Goal: Check status

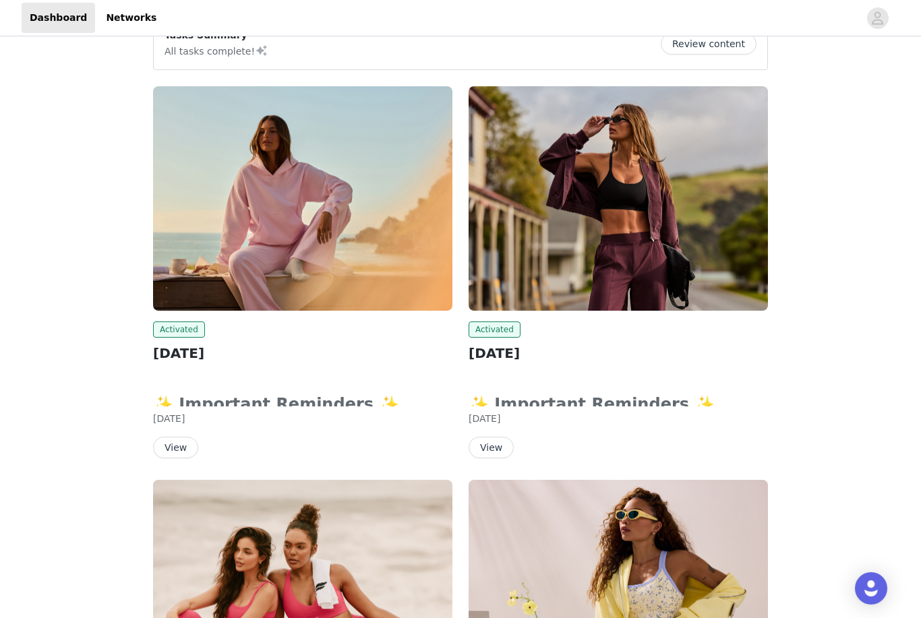
click at [482, 437] on button "View" at bounding box center [491, 448] width 45 height 22
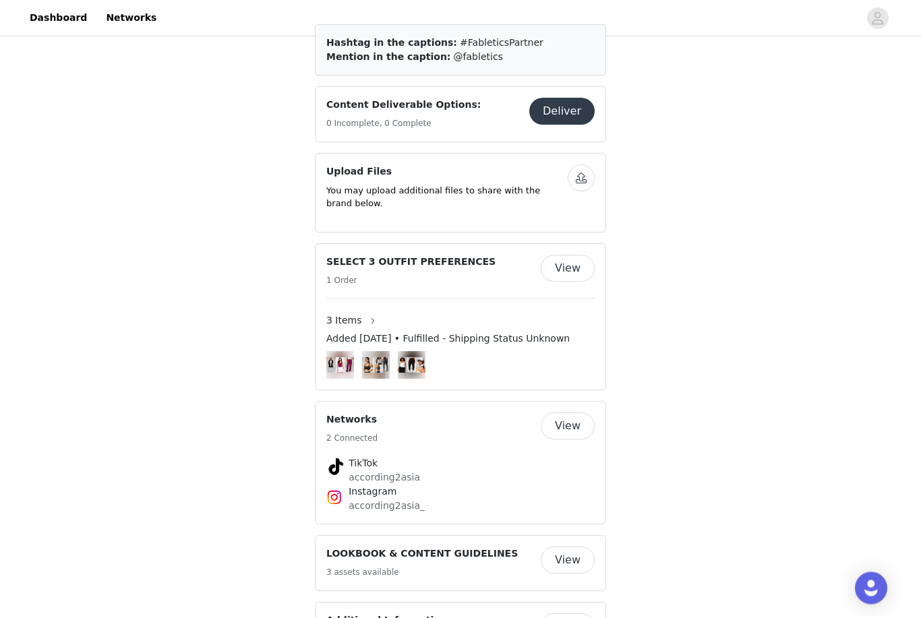
scroll to position [737, 0]
click at [573, 254] on button "View" at bounding box center [568, 267] width 54 height 27
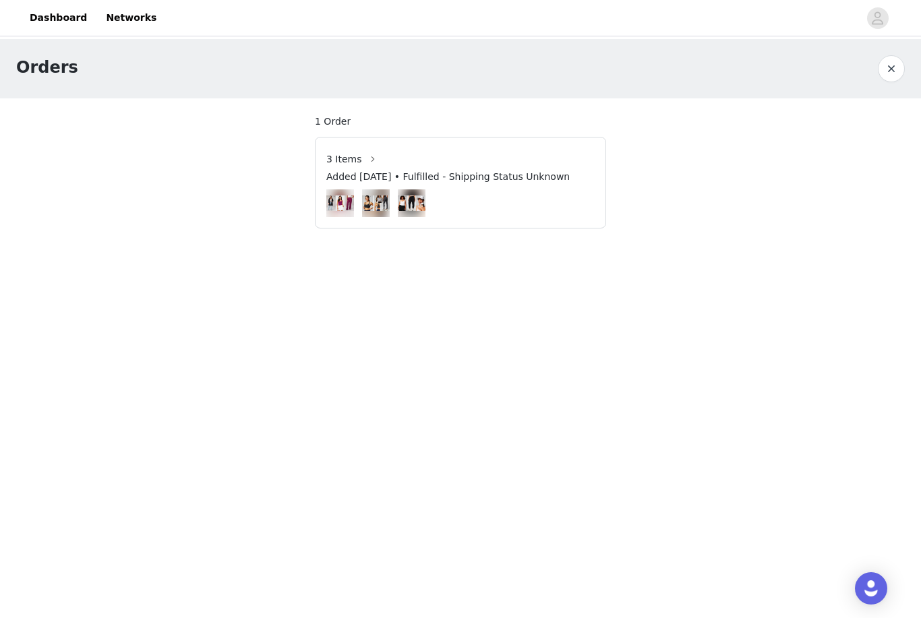
click at [347, 204] on img at bounding box center [340, 204] width 28 height 16
click at [362, 158] on button "button" at bounding box center [373, 159] width 22 height 22
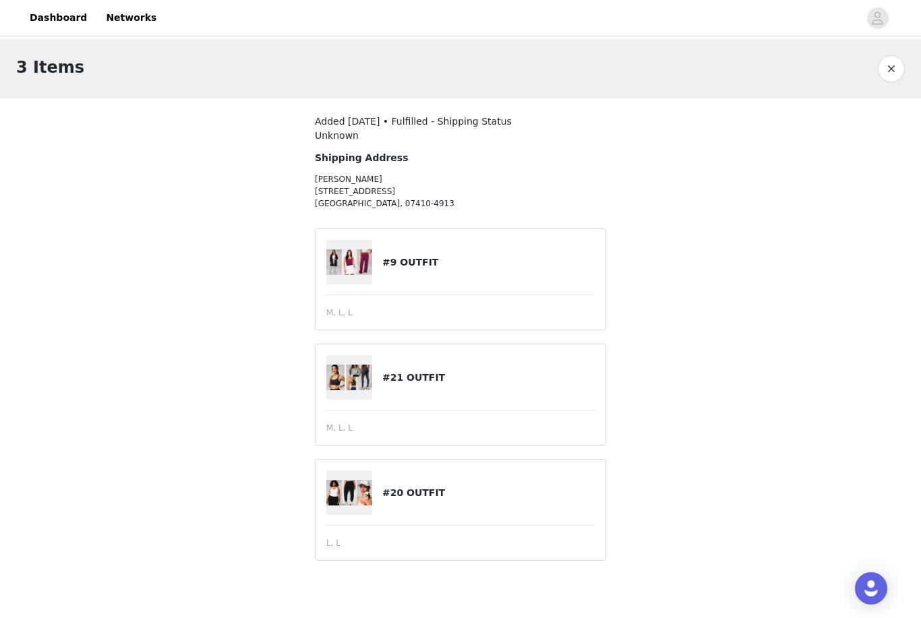
click at [343, 378] on img at bounding box center [349, 378] width 46 height 26
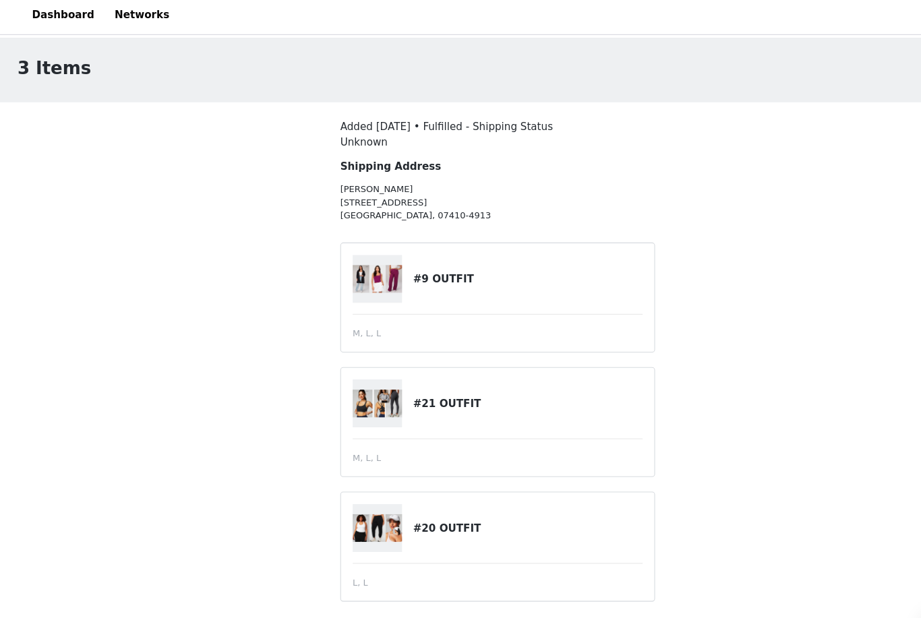
click at [407, 373] on h4 "#21 OUTFIT" at bounding box center [488, 378] width 212 height 14
click at [357, 380] on img at bounding box center [349, 378] width 46 height 26
click at [416, 374] on h4 "#21 OUTFIT" at bounding box center [488, 378] width 212 height 14
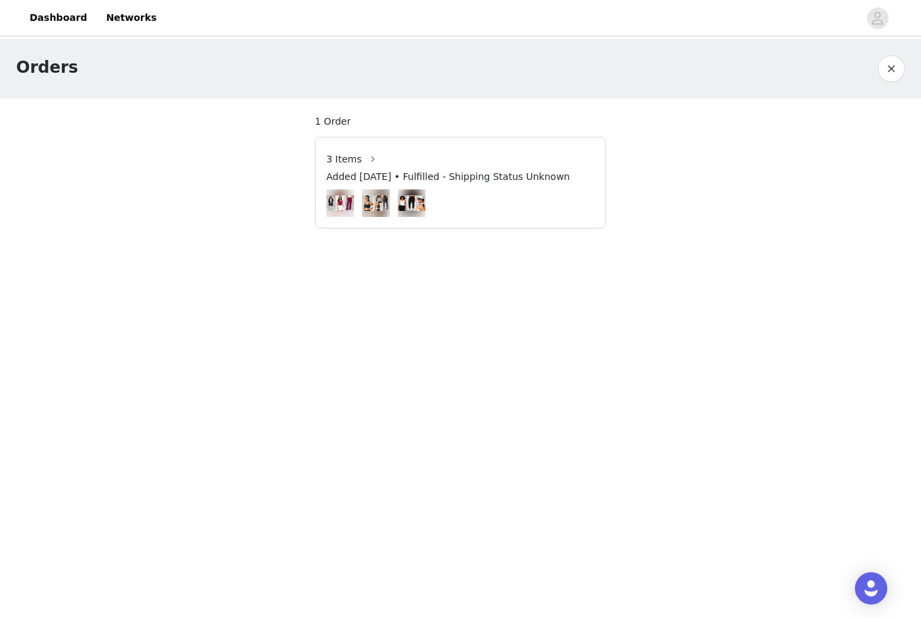
click at [892, 78] on button "button" at bounding box center [891, 68] width 27 height 27
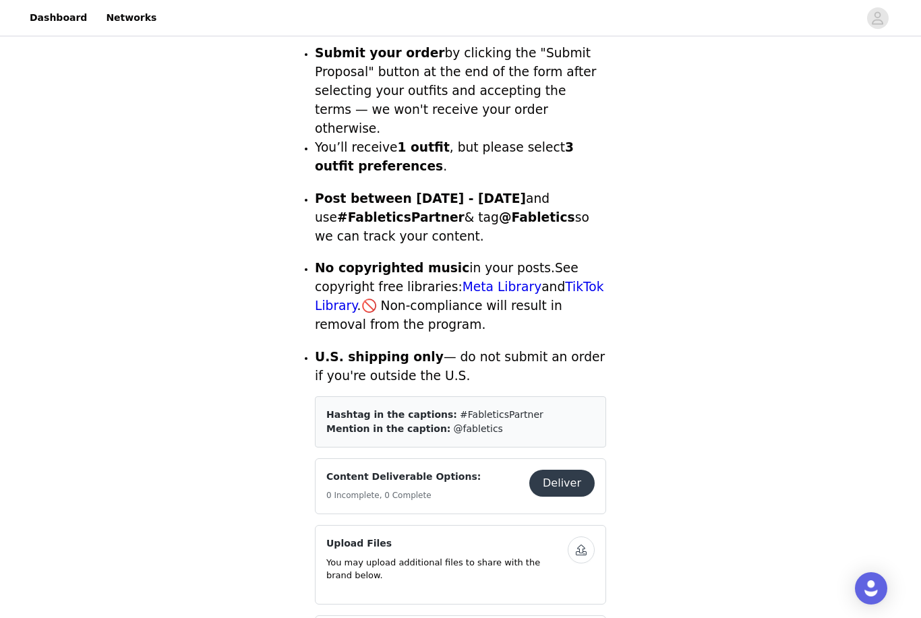
scroll to position [359, 0]
